Goal: Find contact information

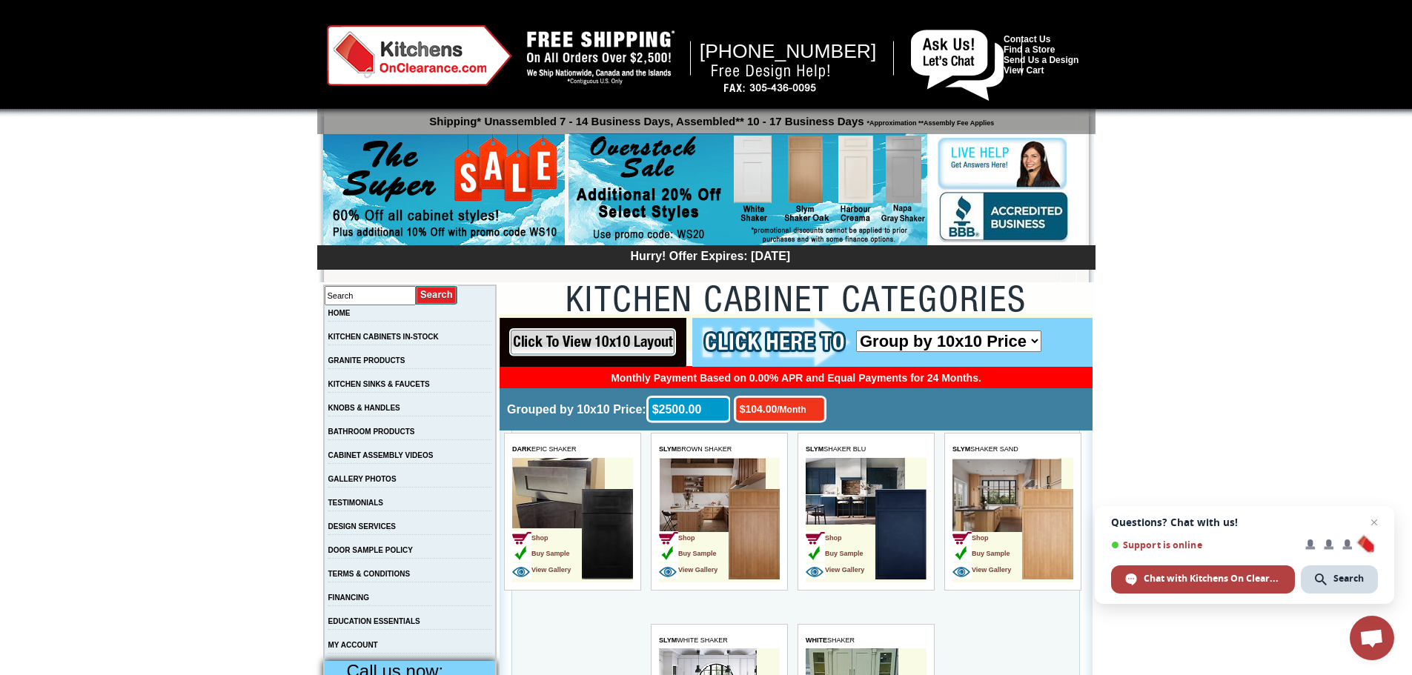
click at [1044, 31] on div "[PHONE_NUMBER] Contact Us Find a Store Send Us a Design View Cart Shipping* Una…" at bounding box center [706, 149] width 759 height 268
click at [1042, 39] on link "Contact Us" at bounding box center [1027, 39] width 47 height 10
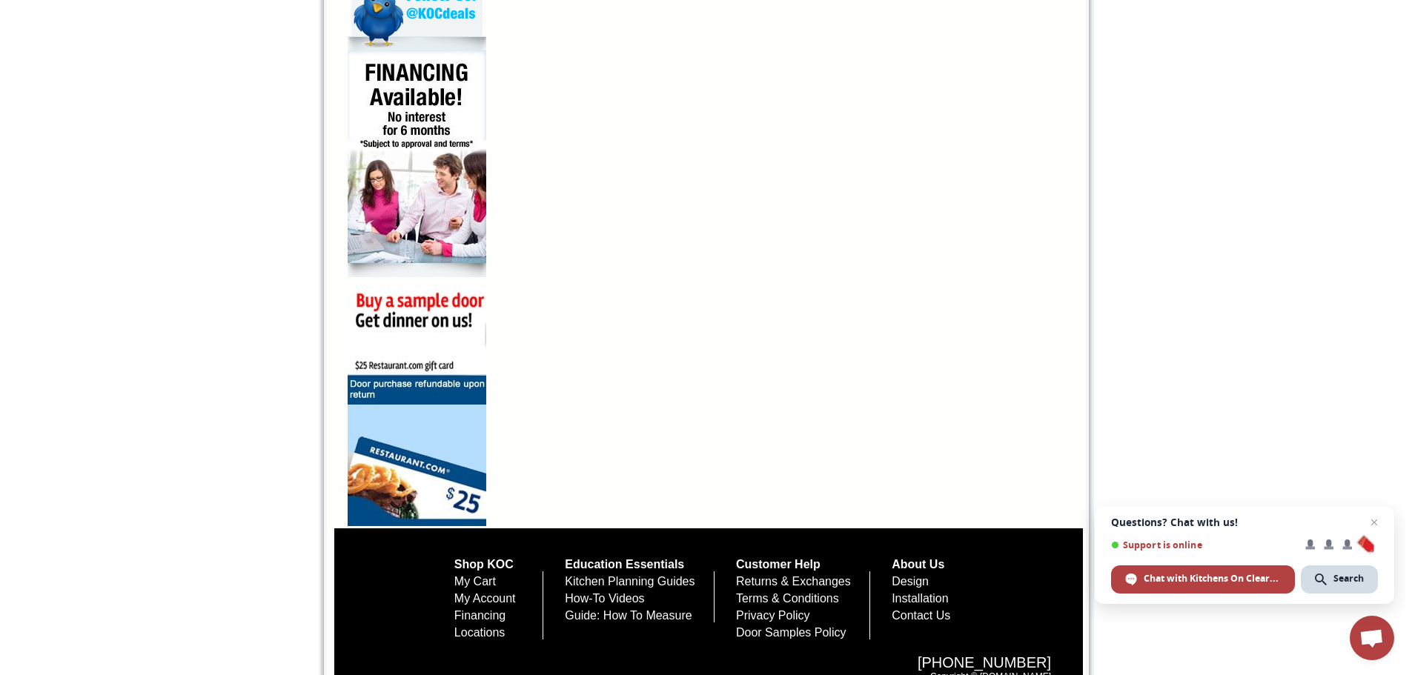
scroll to position [951, 0]
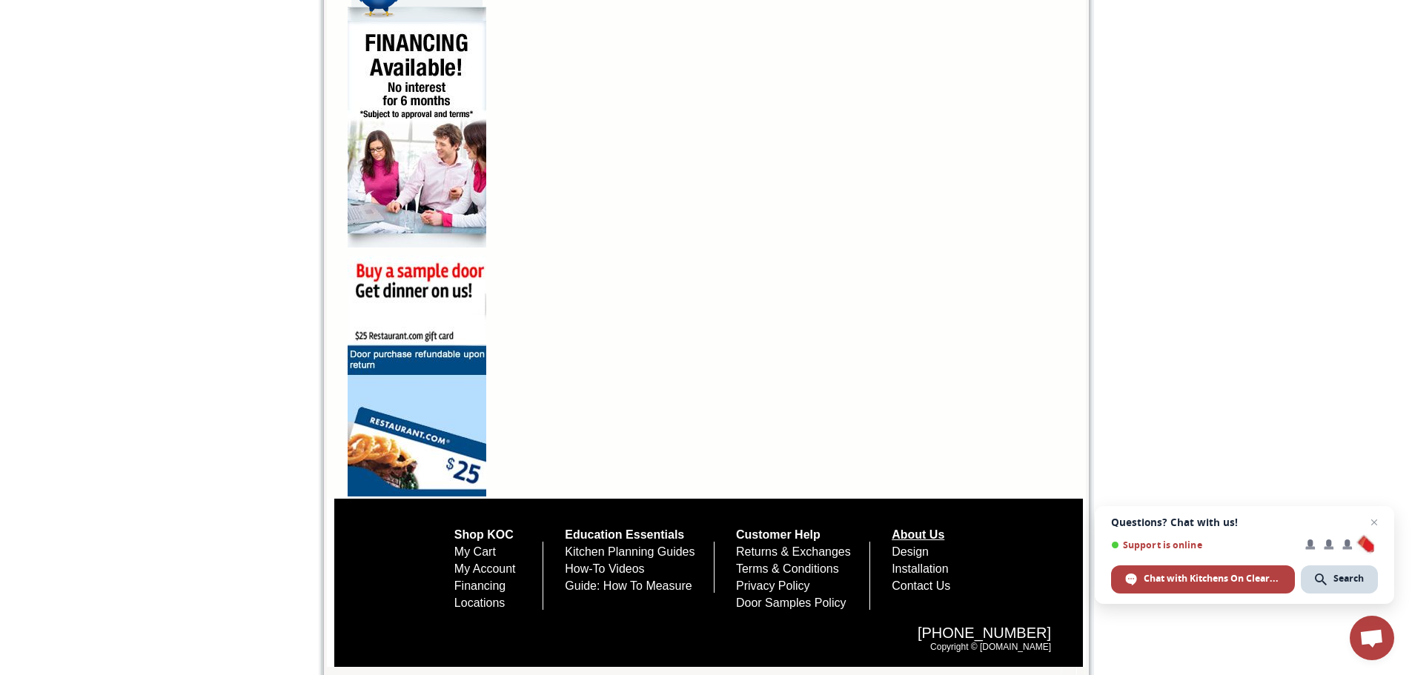
click at [945, 529] on link "About Us" at bounding box center [918, 535] width 53 height 13
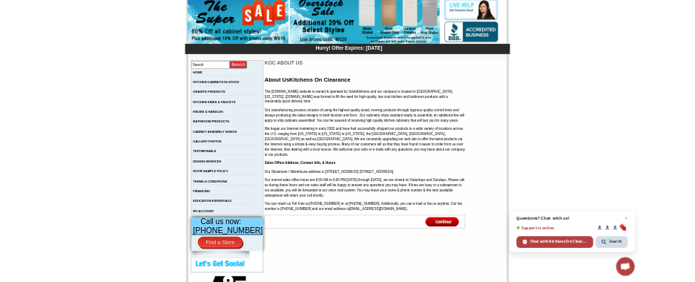
scroll to position [297, 0]
